Goal: Find specific page/section: Find specific page/section

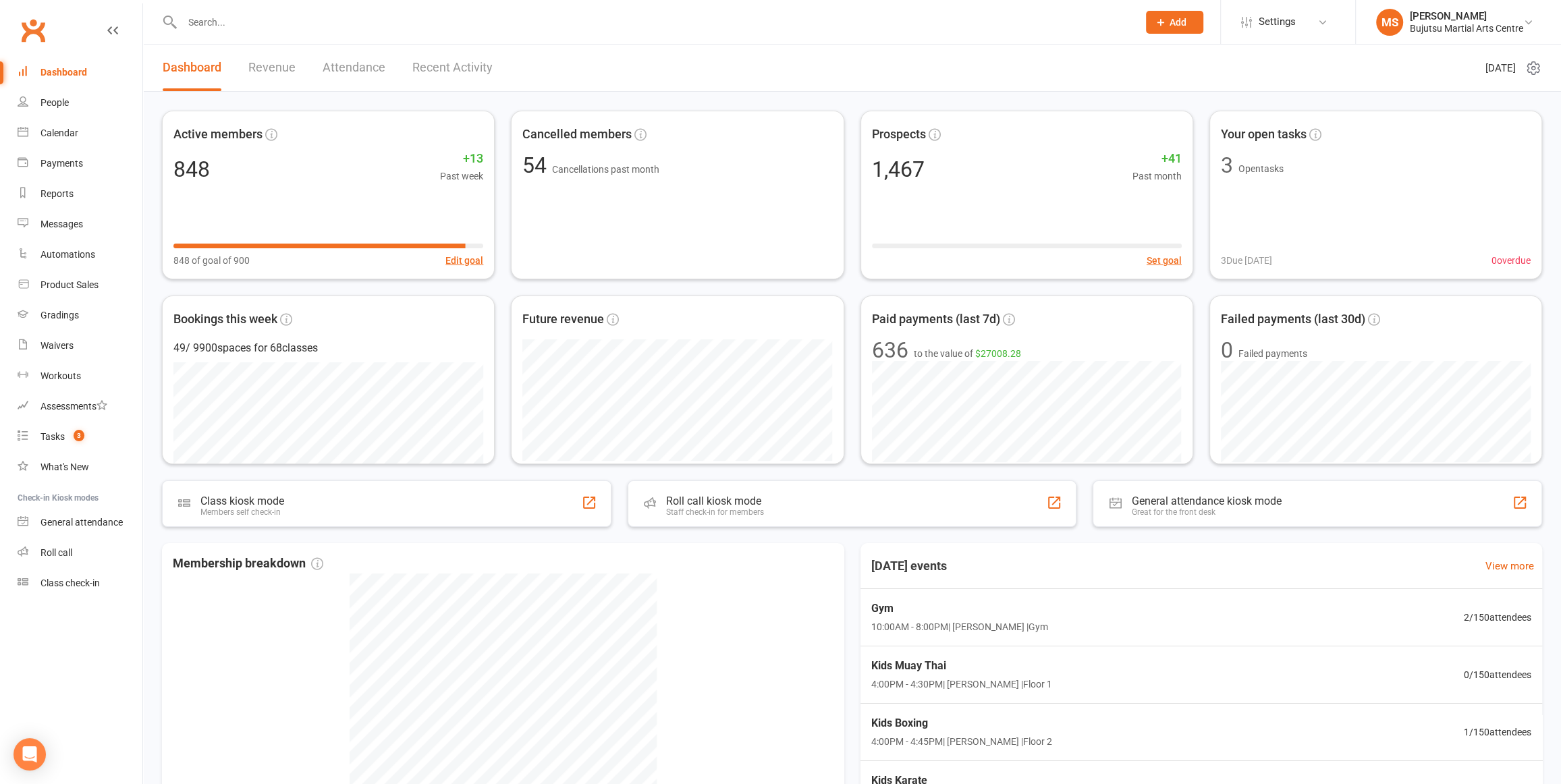
click at [280, 31] on div at bounding box center [645, 22] width 967 height 44
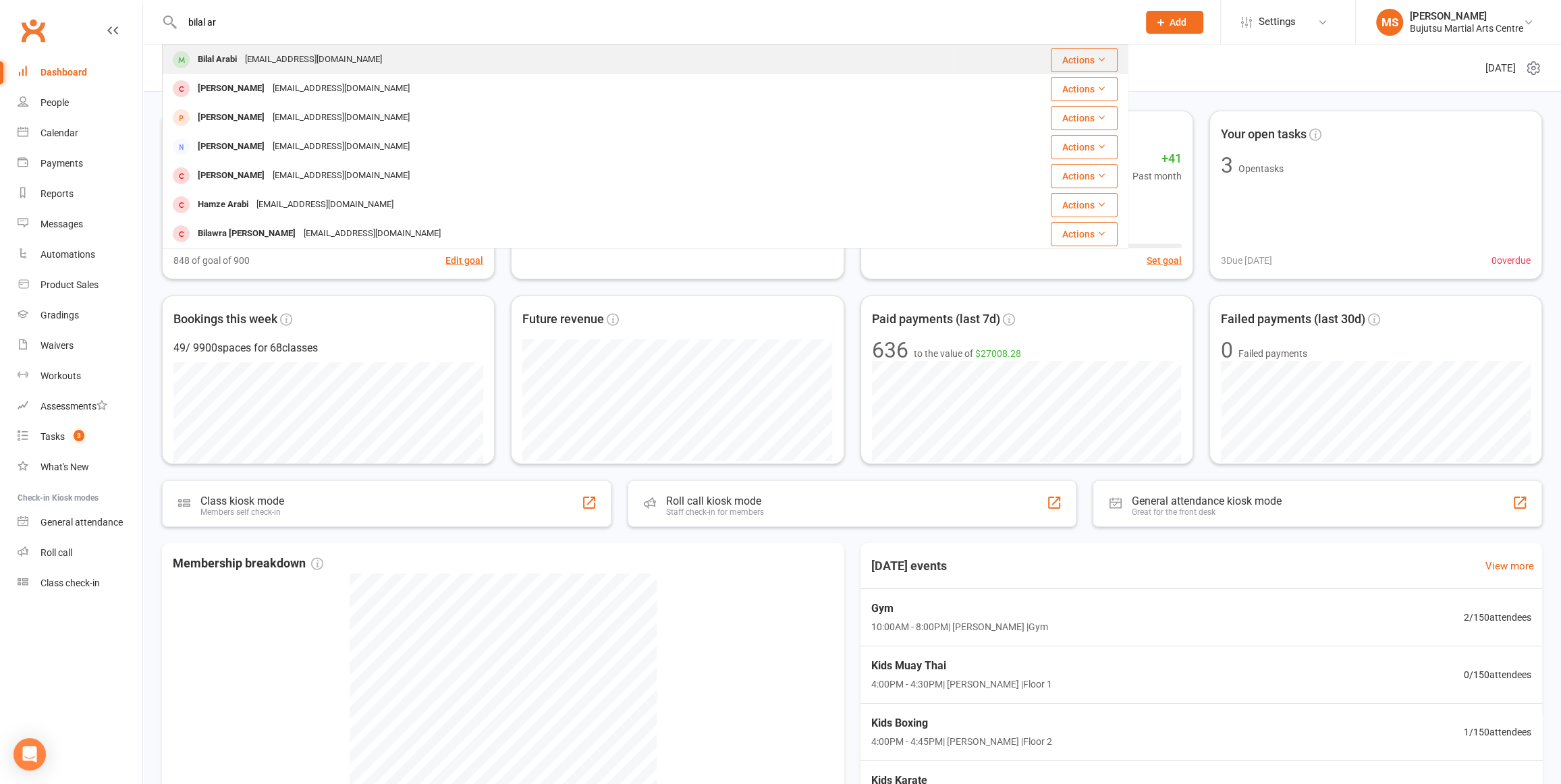
type input "bilal ar"
click at [257, 57] on div "[EMAIL_ADDRESS][DOMAIN_NAME]" at bounding box center [313, 59] width 145 height 19
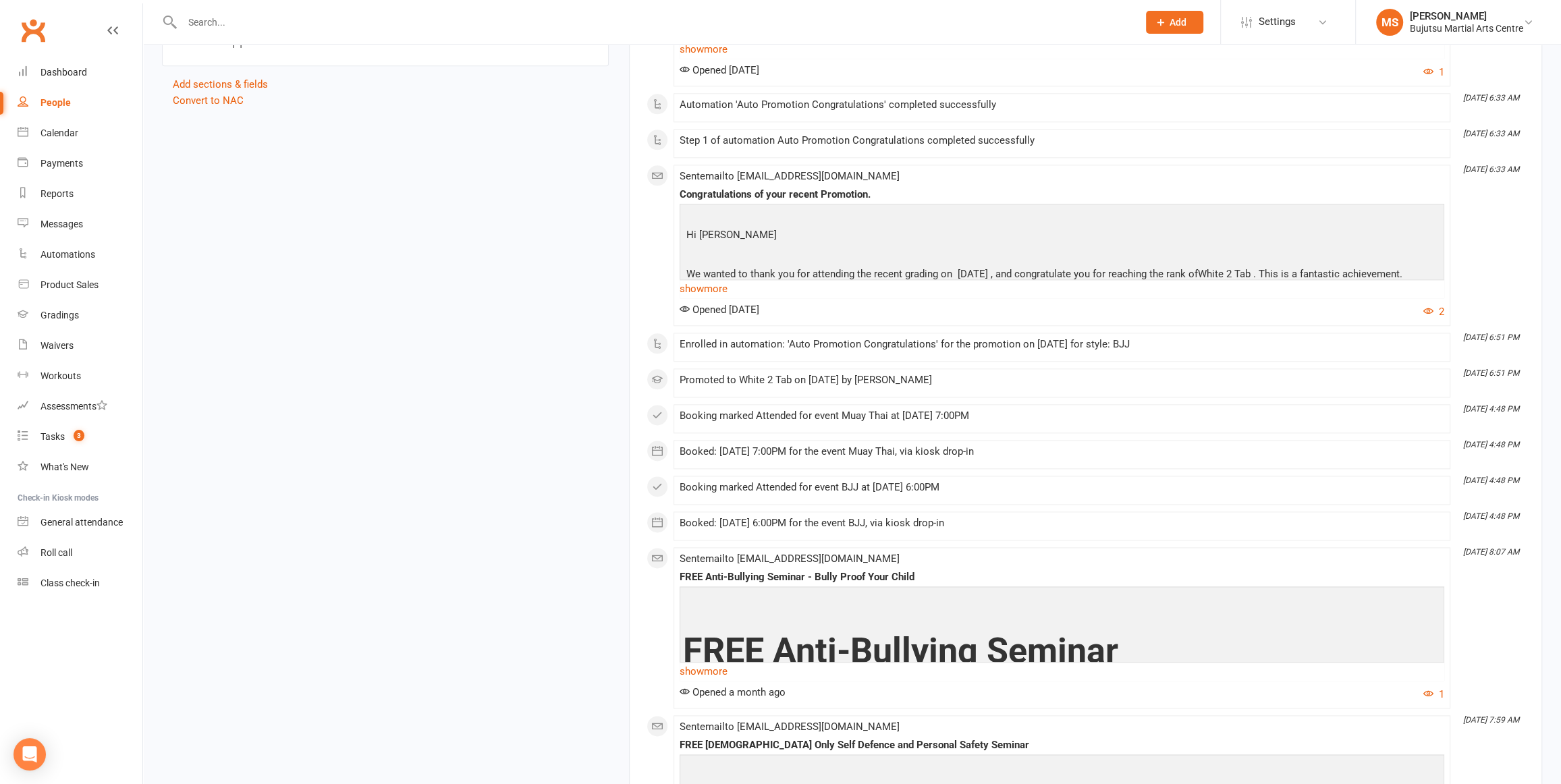
scroll to position [1755, 0]
click at [68, 317] on div "Gradings" at bounding box center [60, 315] width 39 height 11
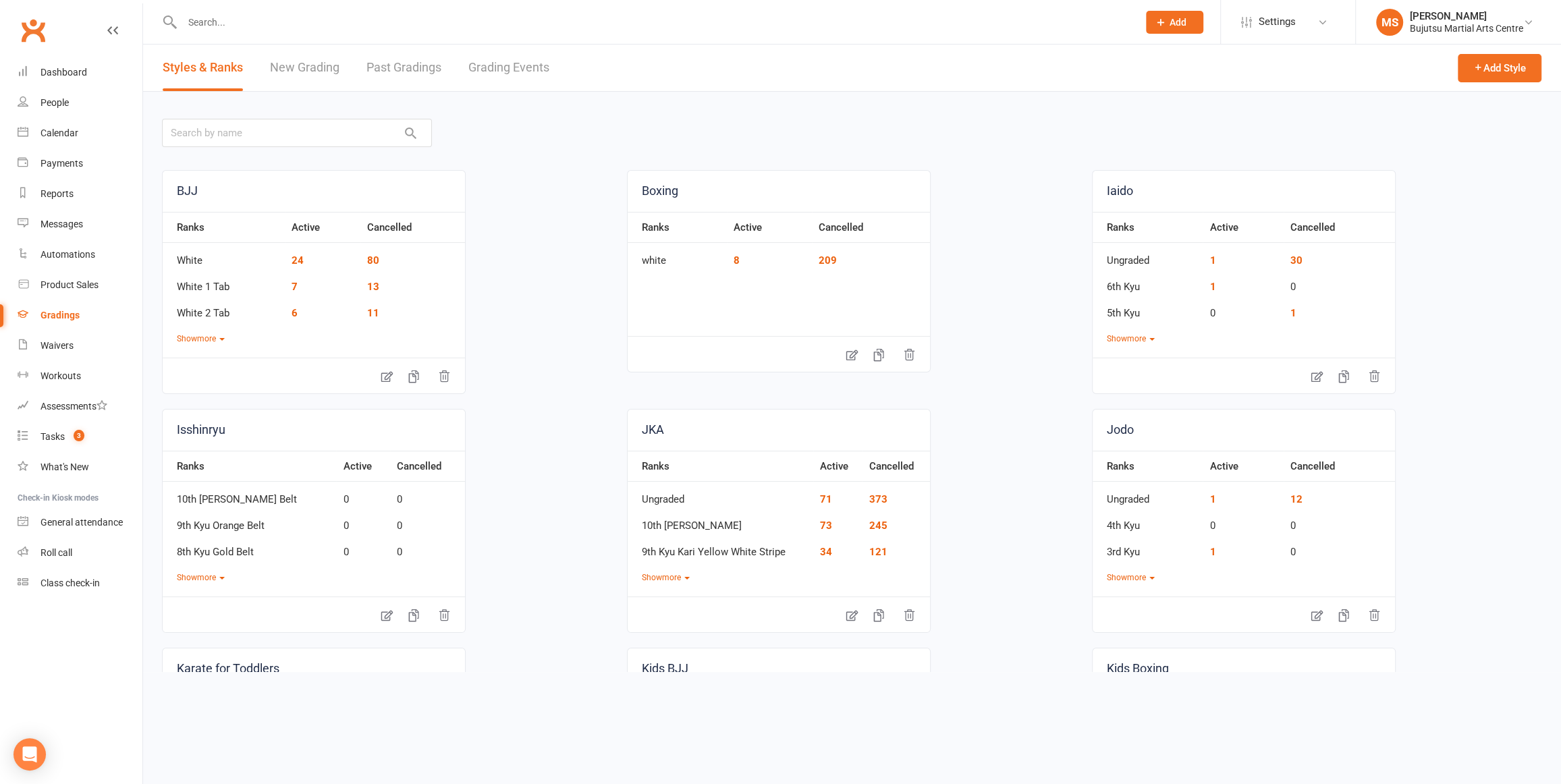
click at [492, 70] on link "Grading Events" at bounding box center [509, 68] width 81 height 47
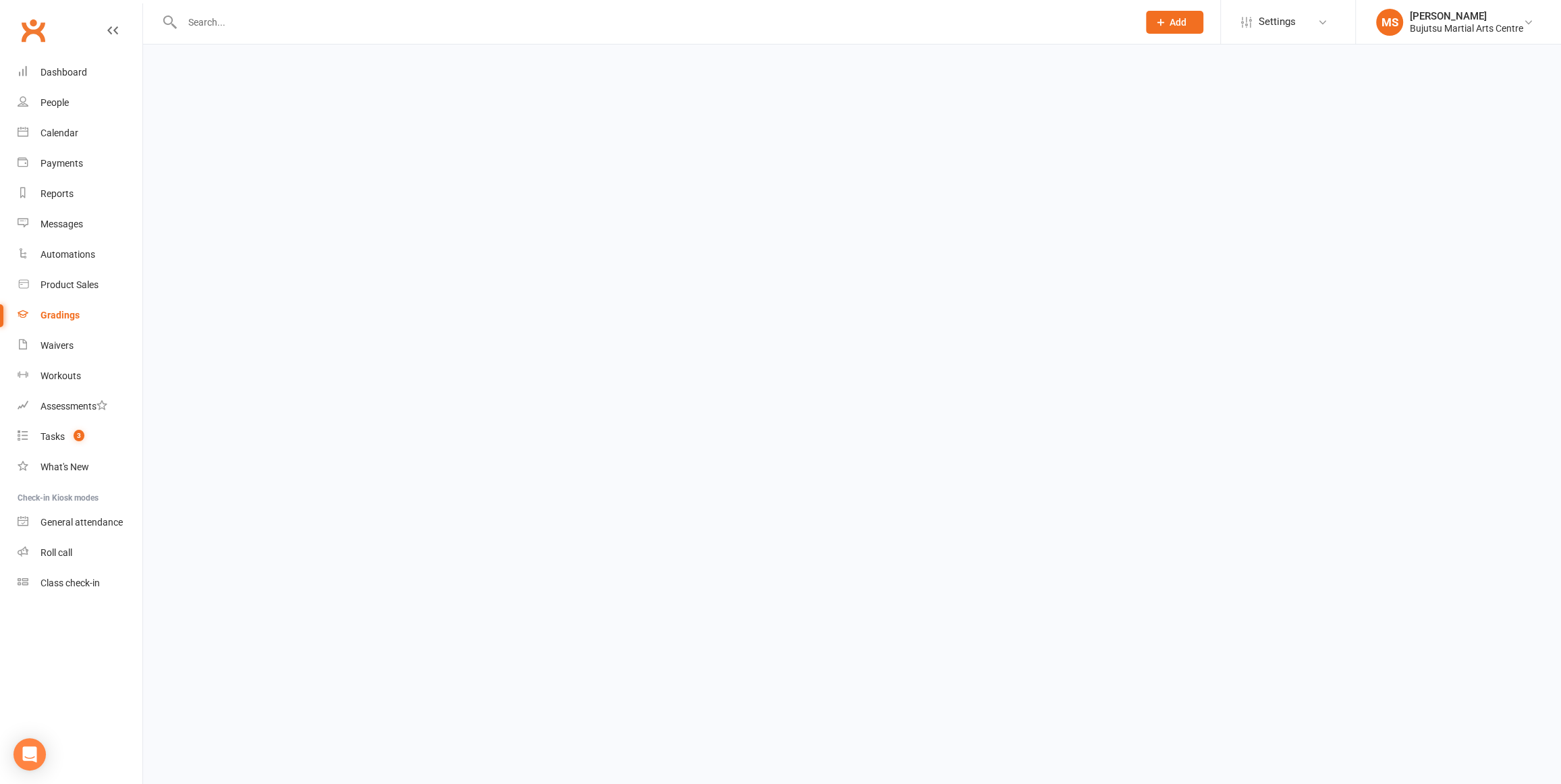
select select "25"
